Goal: Information Seeking & Learning: Learn about a topic

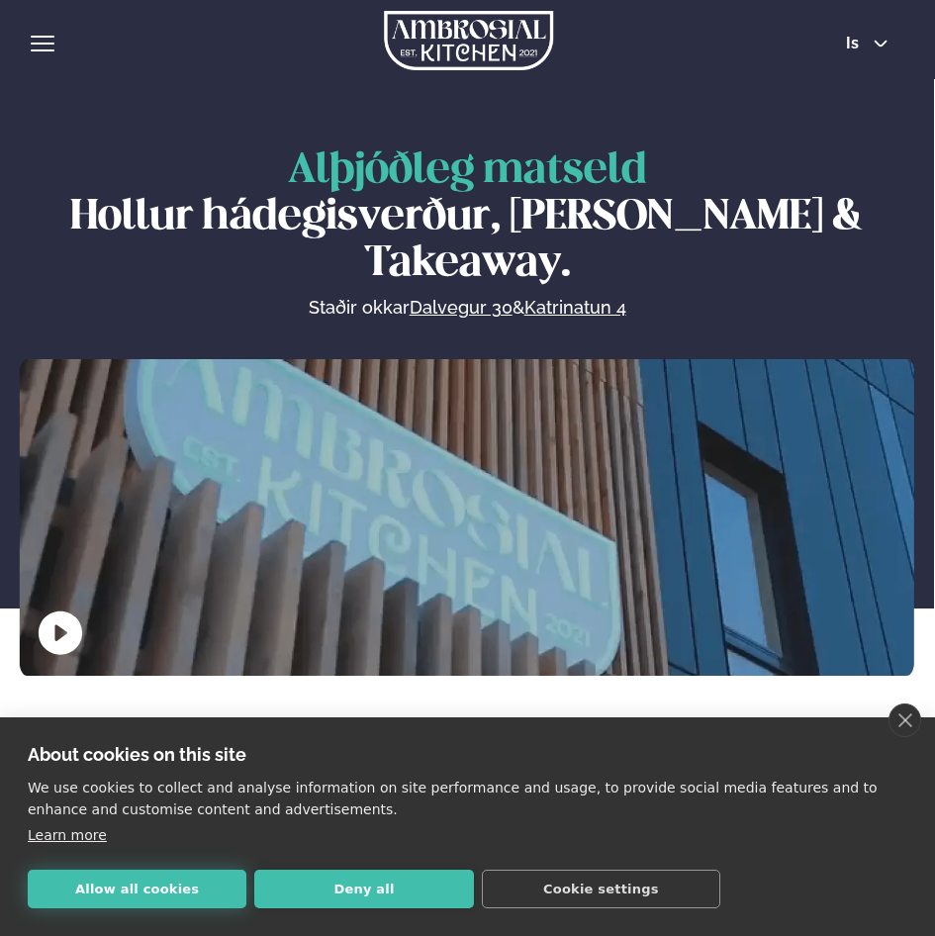
click at [135, 884] on button "Allow all cookies" at bounding box center [137, 888] width 219 height 39
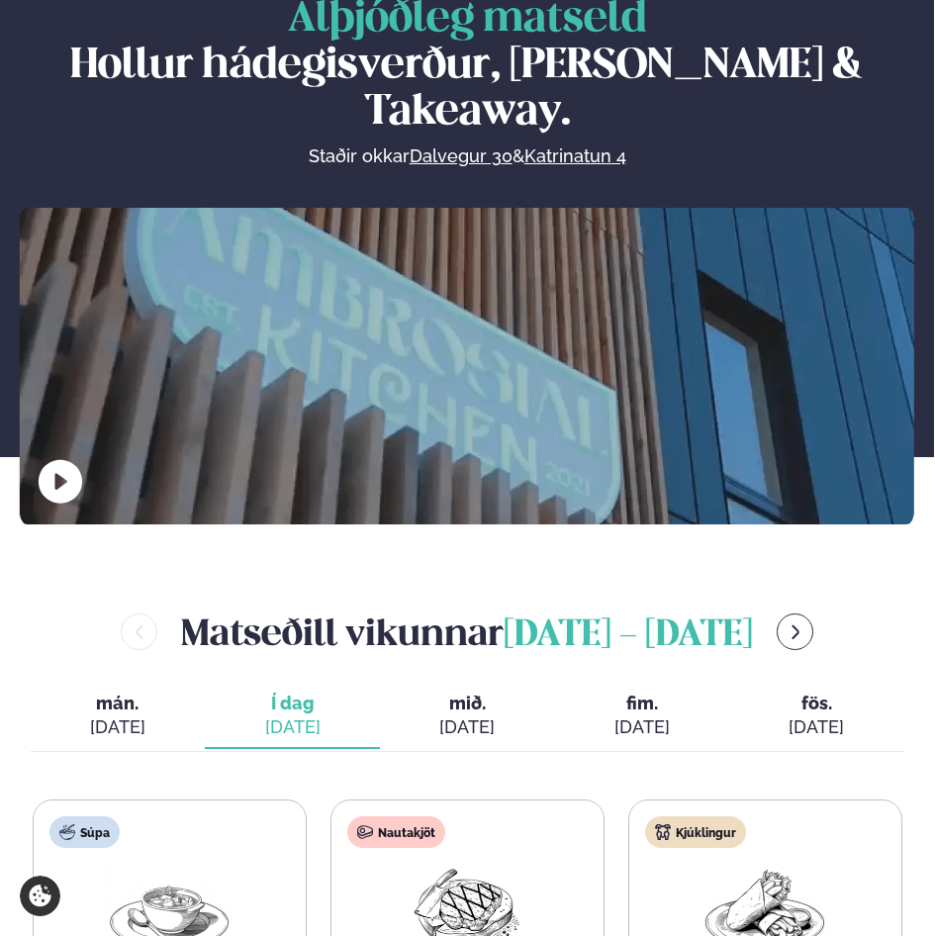
scroll to position [495, 0]
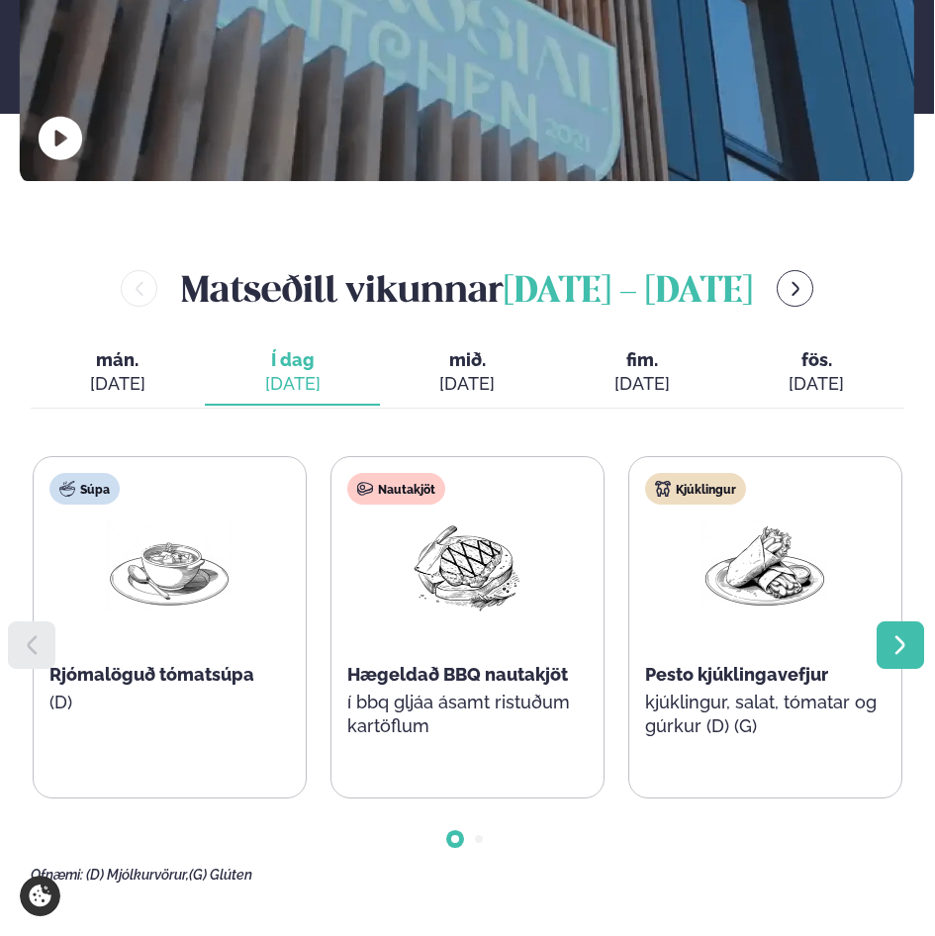
click at [913, 621] on div at bounding box center [899, 644] width 47 height 47
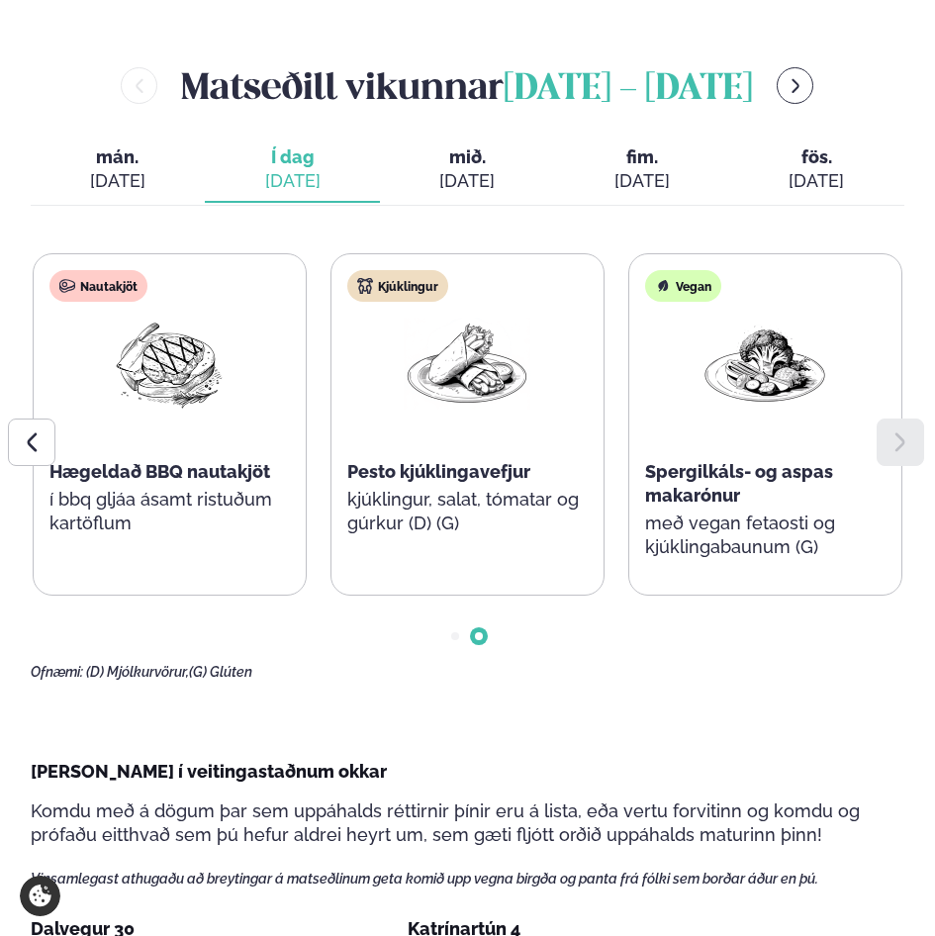
scroll to position [692, 0]
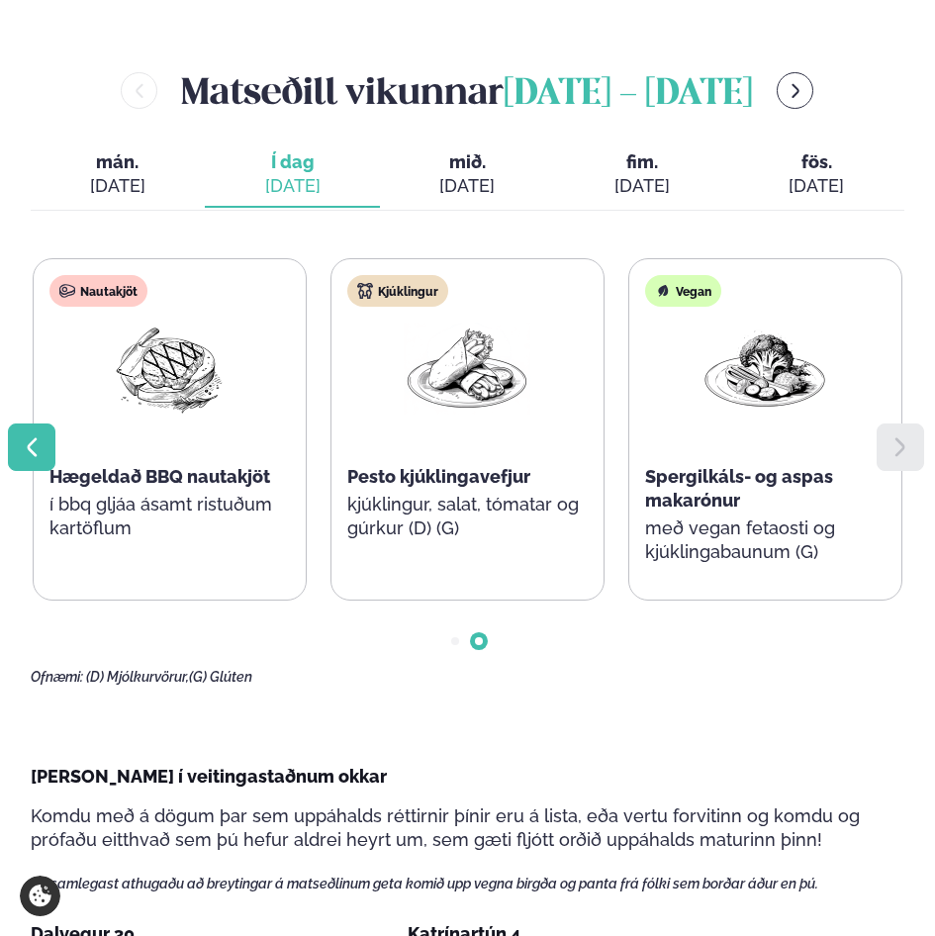
click at [36, 435] on icon at bounding box center [32, 447] width 24 height 24
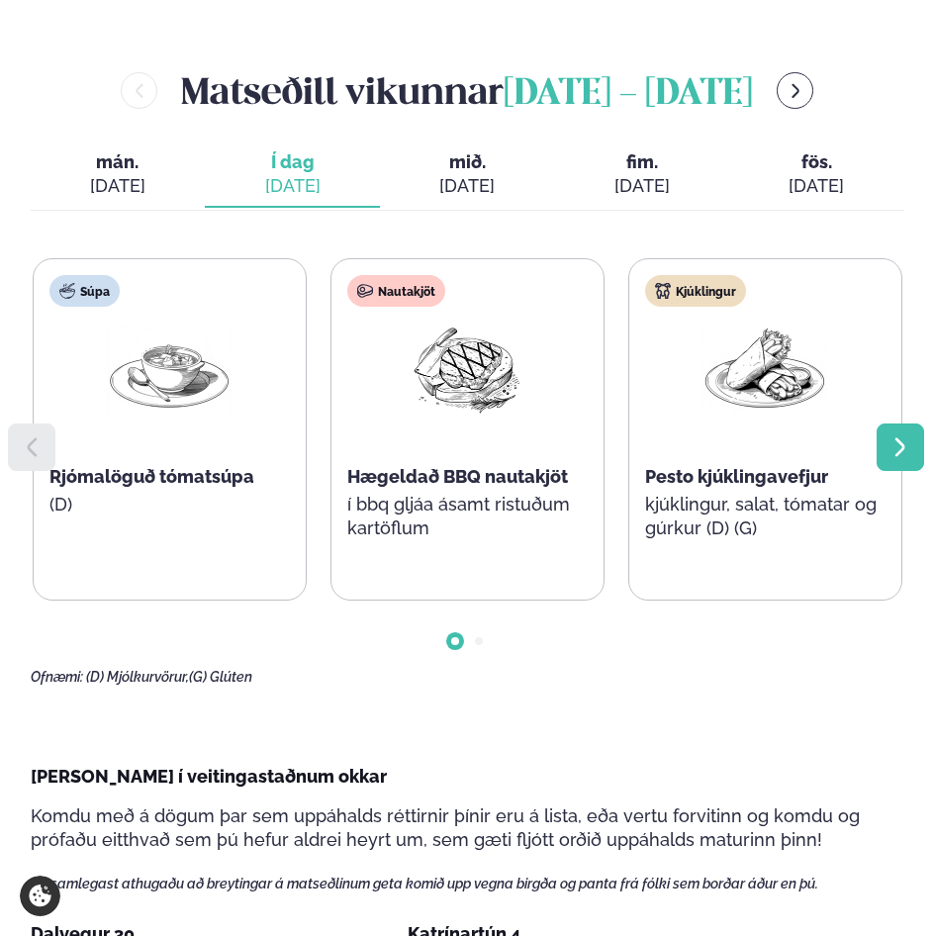
click at [906, 435] on icon at bounding box center [900, 447] width 24 height 24
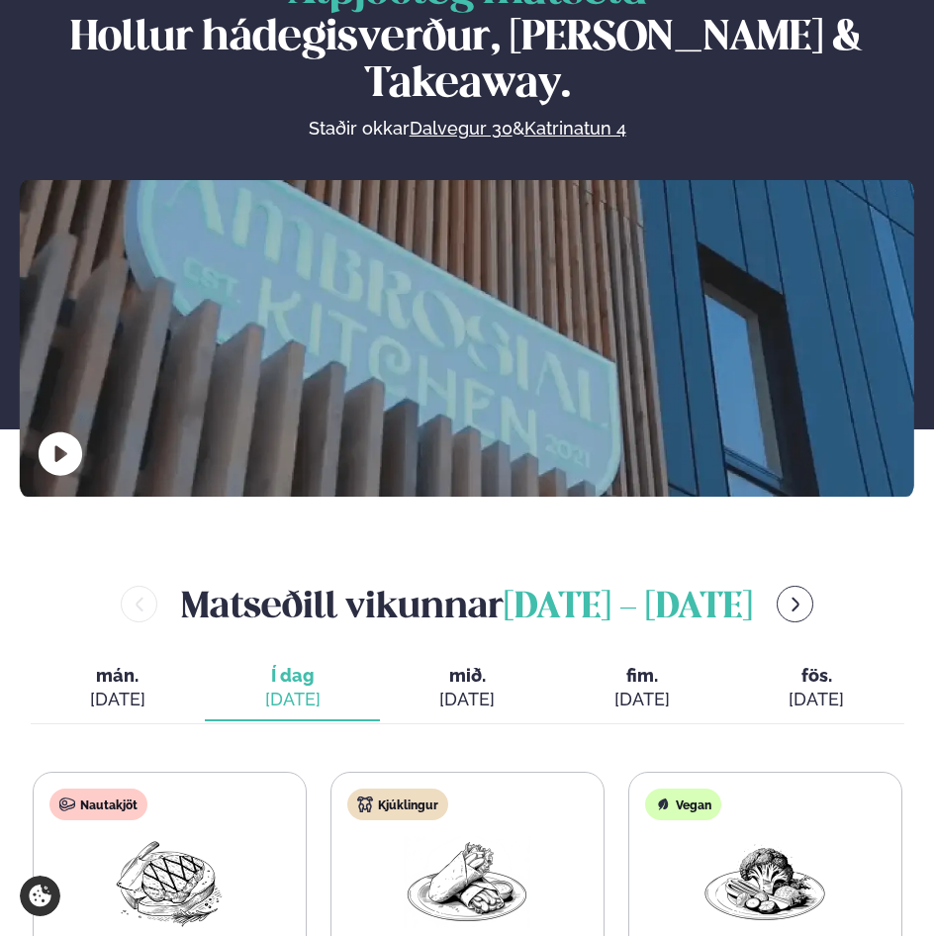
scroll to position [0, 0]
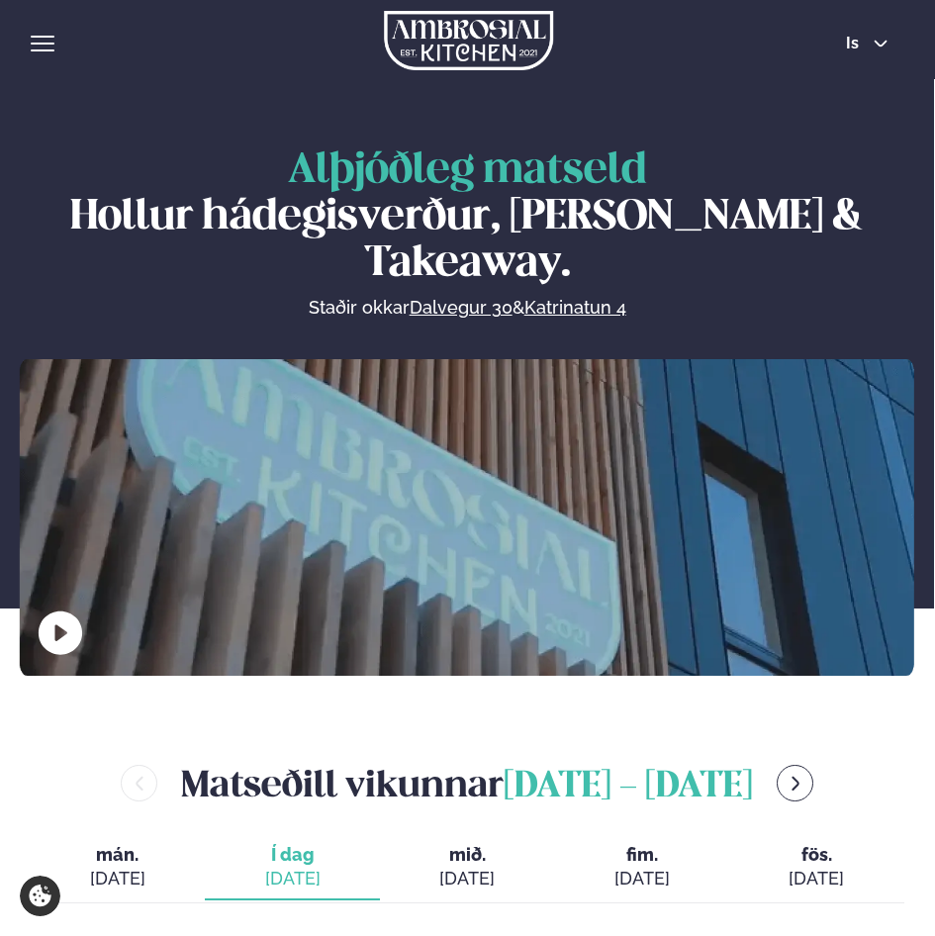
click at [865, 31] on div "Þjónusta Hádegismatur fyrir fyrirtæki Fyrirtækja veitingar Einkapartý Matseðill…" at bounding box center [467, 39] width 935 height 79
click at [871, 43] on button "is" at bounding box center [867, 44] width 74 height 16
click at [871, 77] on link "en" at bounding box center [867, 79] width 74 height 40
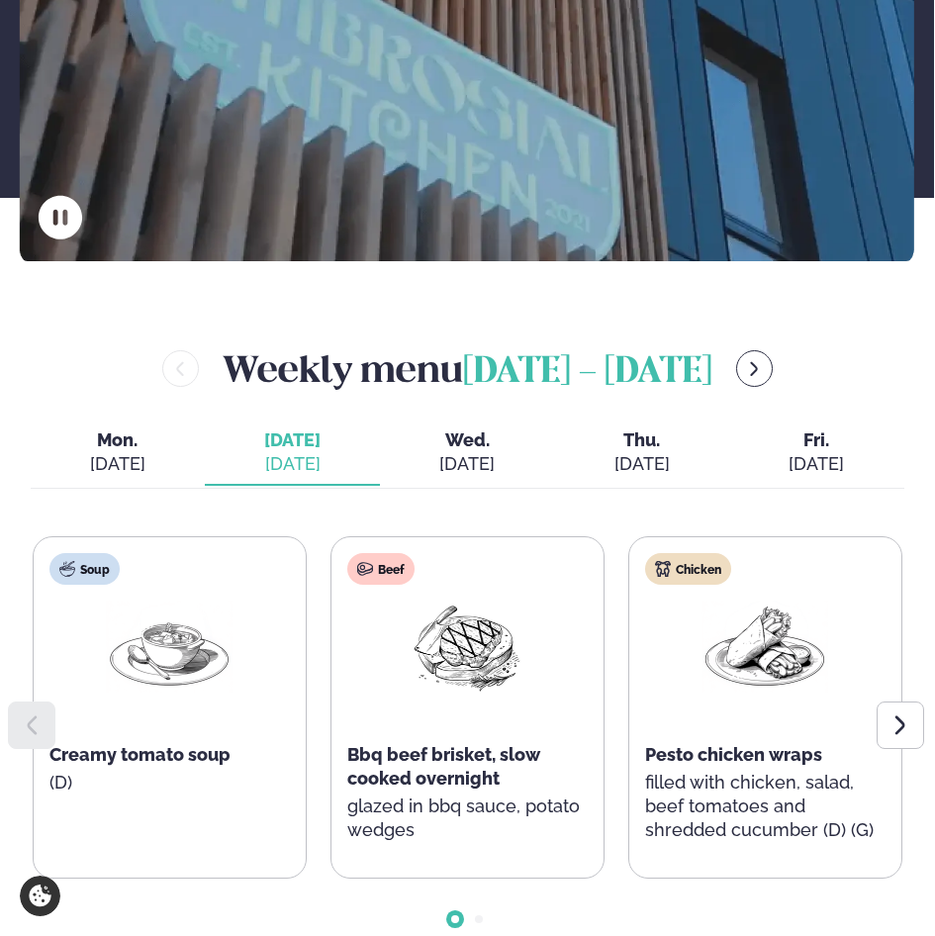
scroll to position [396, 0]
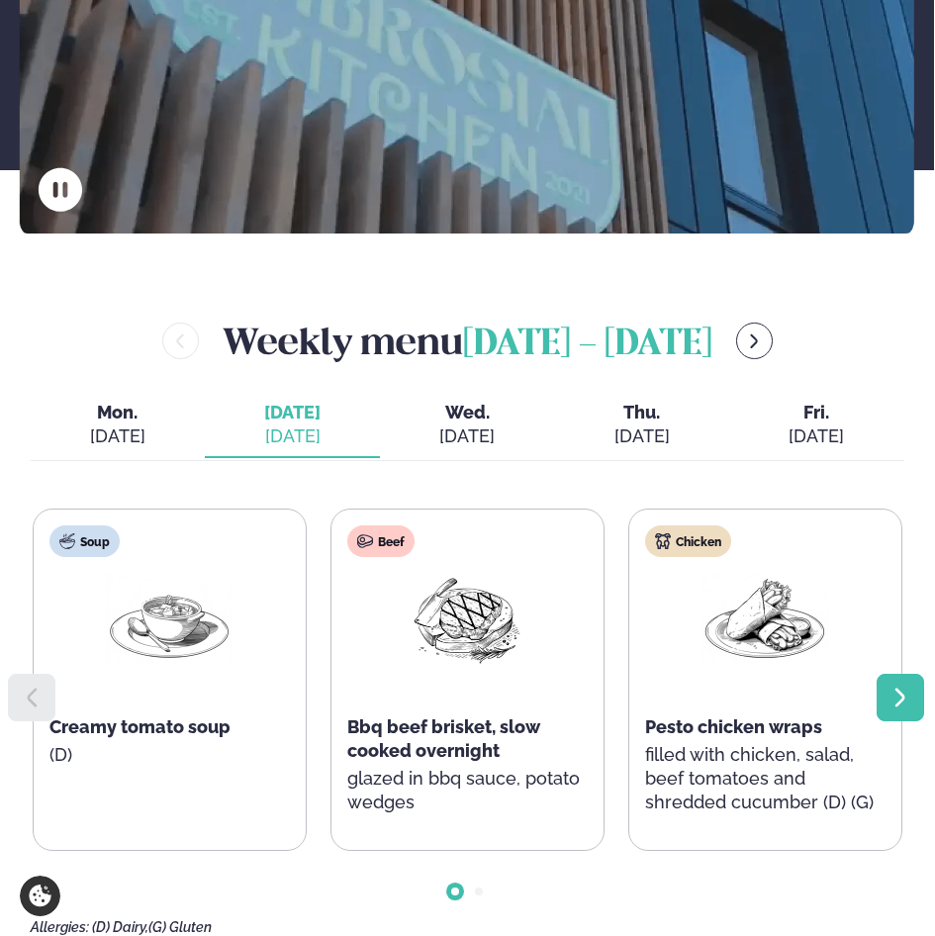
click at [902, 687] on icon at bounding box center [900, 696] width 10 height 19
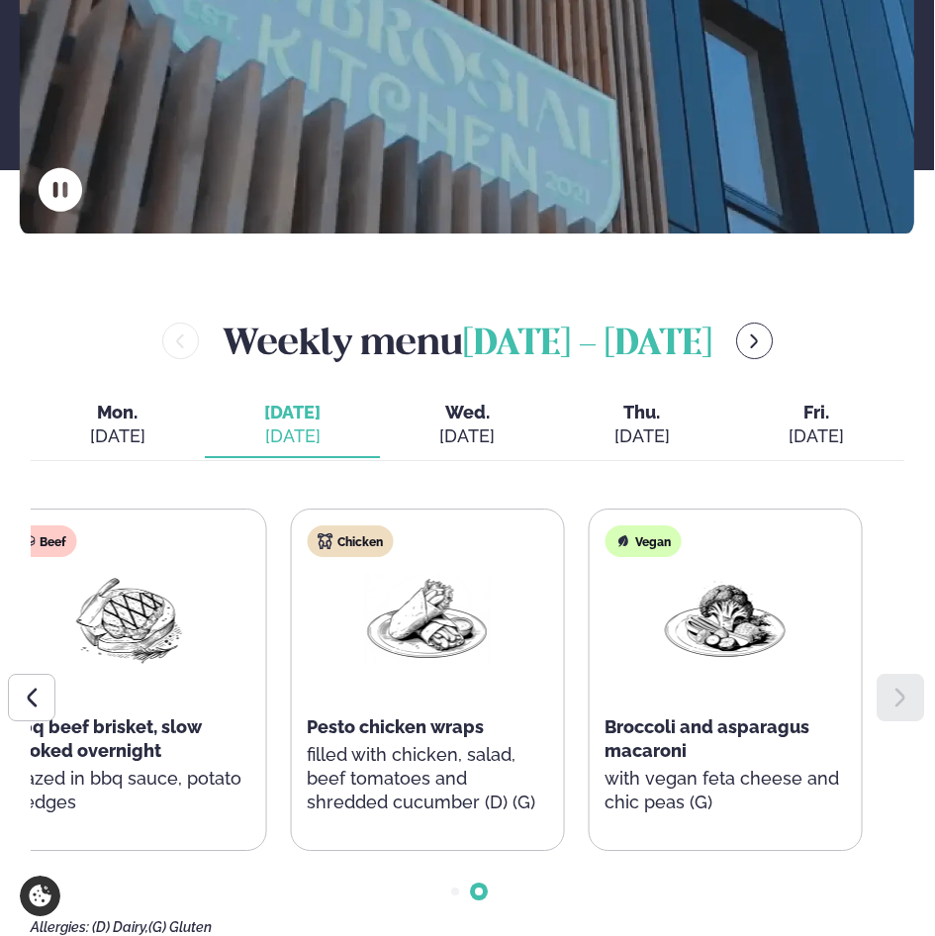
click at [679, 705] on div "Vegan Broccoli and asparagus macaroni with vegan feta cheese and chic peas (G)" at bounding box center [724, 679] width 272 height 340
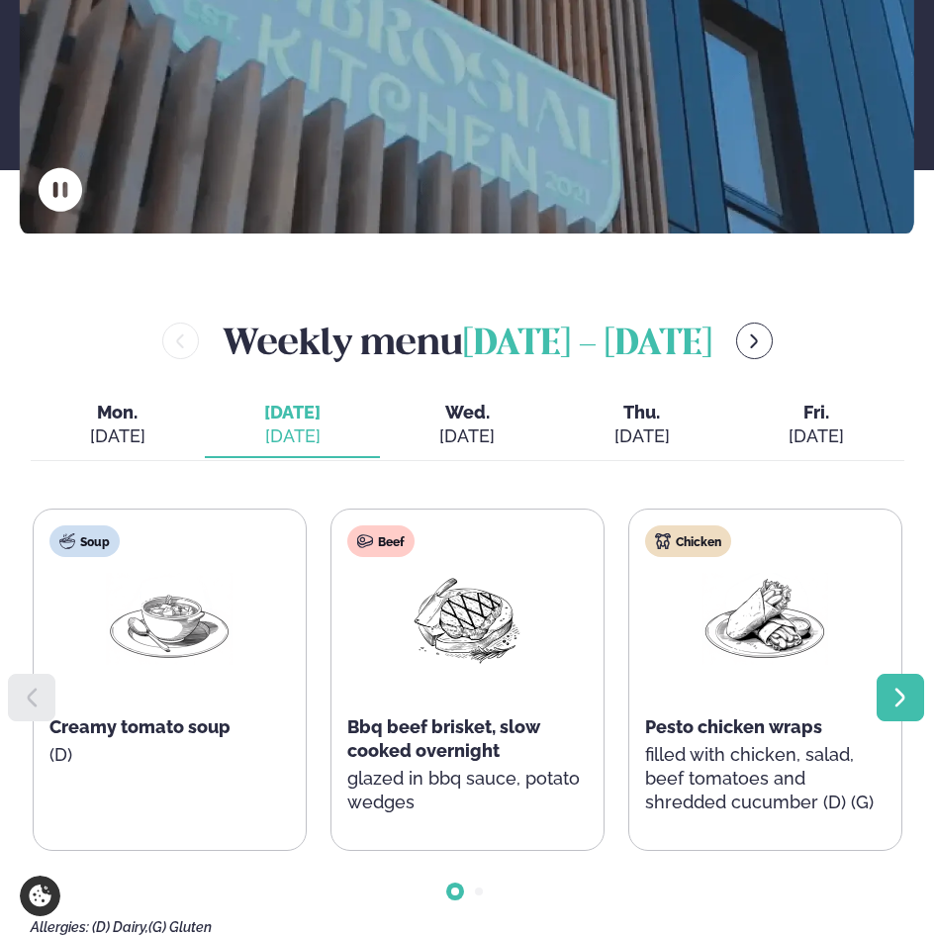
click at [898, 685] on icon at bounding box center [900, 697] width 24 height 24
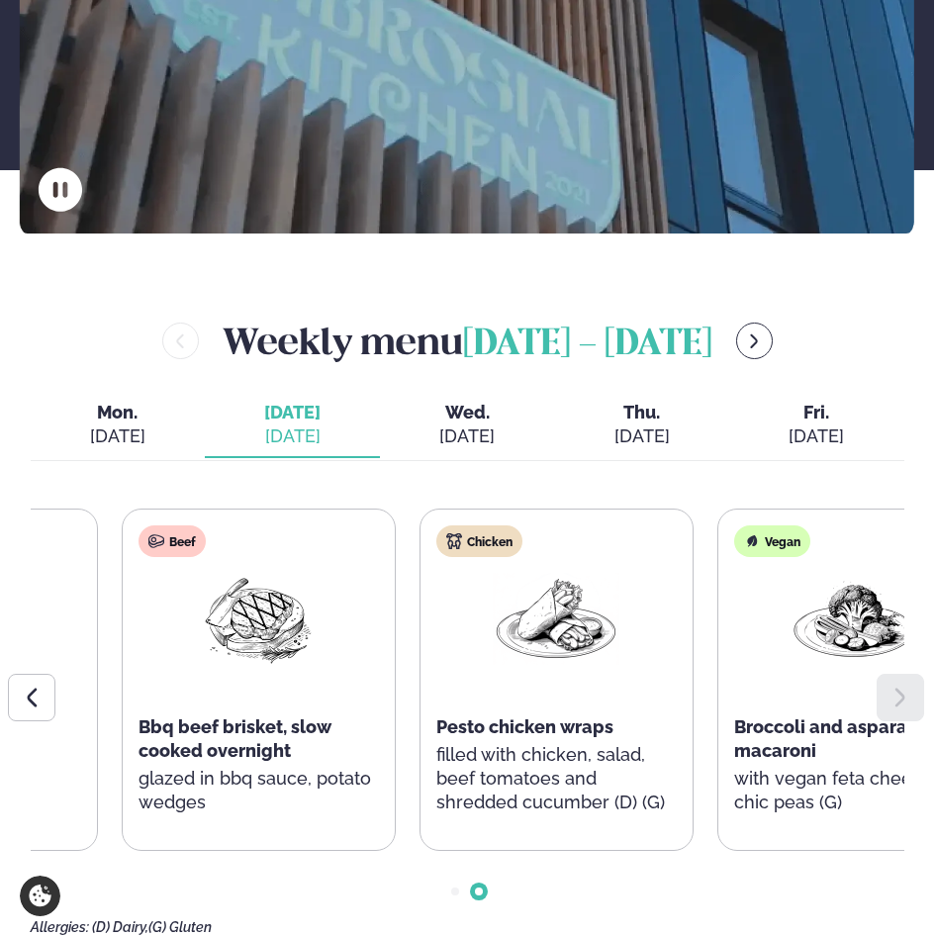
click at [736, 716] on span "Broccoli and asparagus macaroni" at bounding box center [836, 738] width 205 height 45
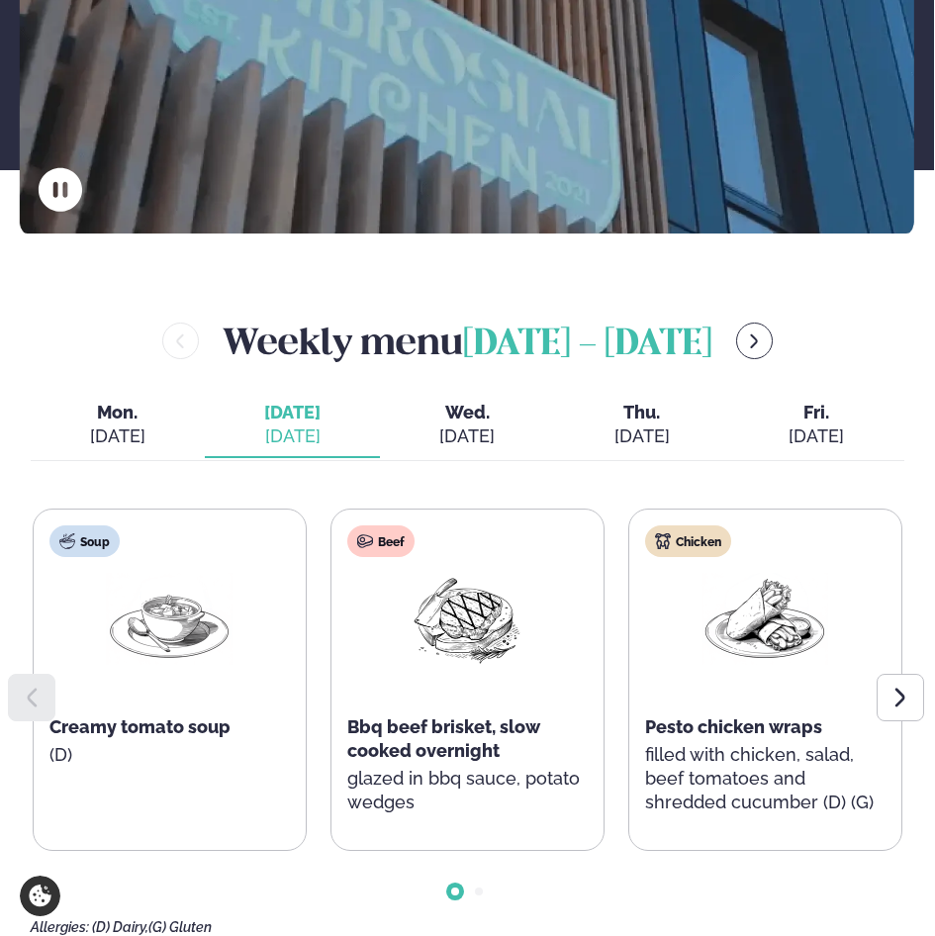
drag, startPoint x: 883, startPoint y: 657, endPoint x: 611, endPoint y: 51, distance: 663.6
click at [879, 674] on div at bounding box center [899, 697] width 47 height 47
